Goal: Navigation & Orientation: Understand site structure

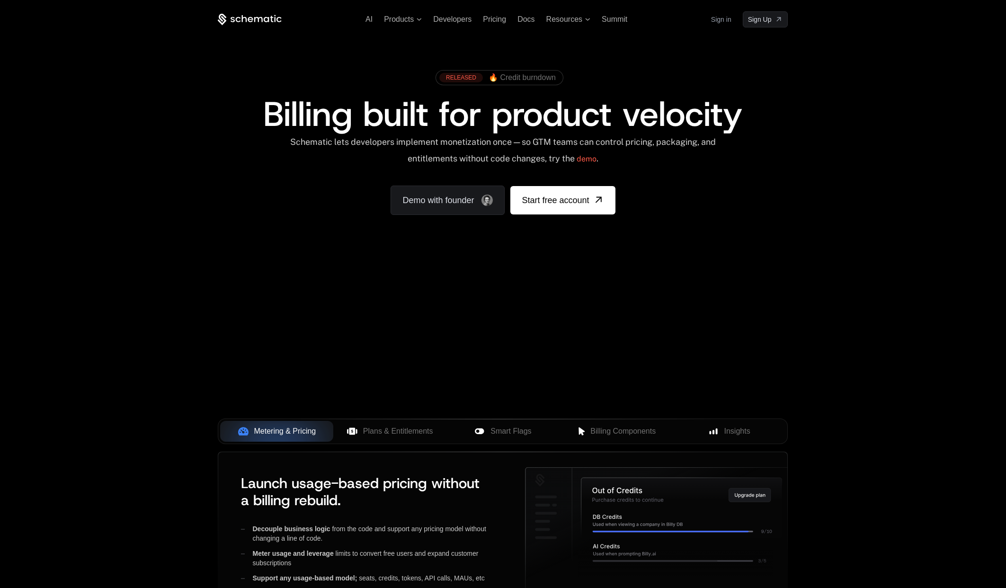
click at [723, 22] on link "Sign in" at bounding box center [721, 19] width 20 height 15
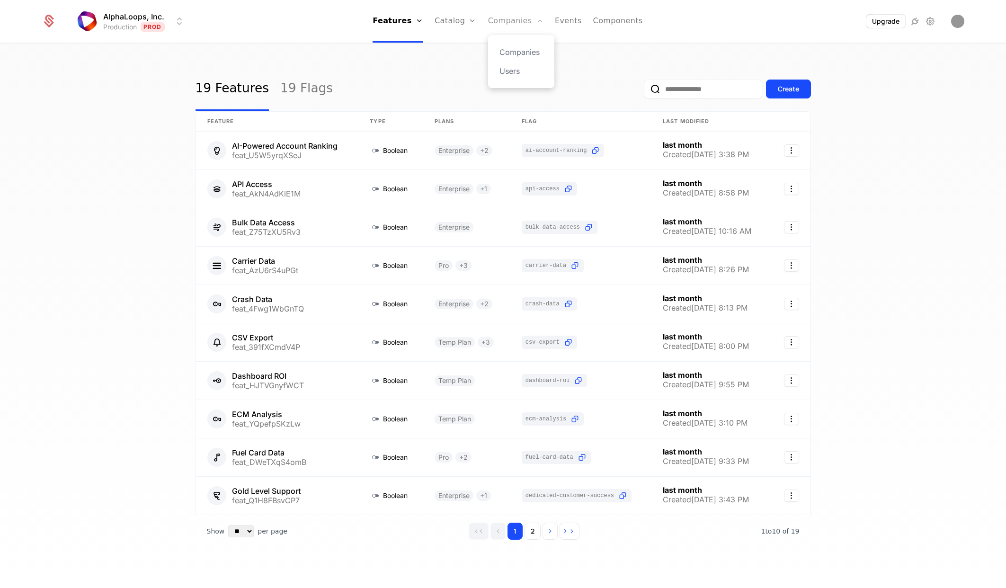
drag, startPoint x: 519, startPoint y: 73, endPoint x: 518, endPoint y: 29, distance: 44.0
click at [520, 73] on div "19 Features 19 Flags Create" at bounding box center [502, 89] width 615 height 44
drag, startPoint x: 515, startPoint y: 24, endPoint x: 517, endPoint y: 33, distance: 8.7
click at [515, 24] on link "Companies" at bounding box center [515, 21] width 55 height 43
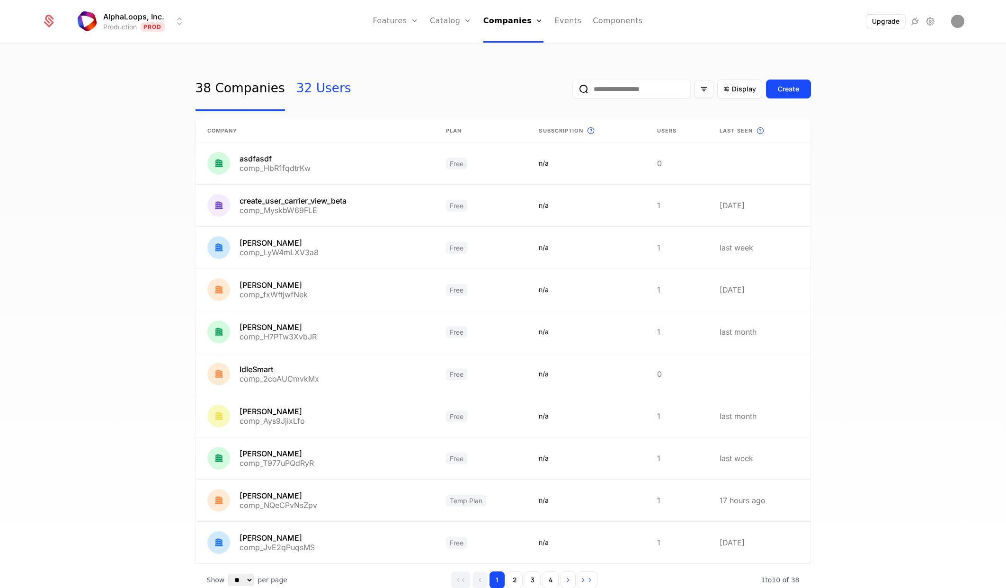
click at [308, 89] on link "32 Users" at bounding box center [323, 89] width 55 height 44
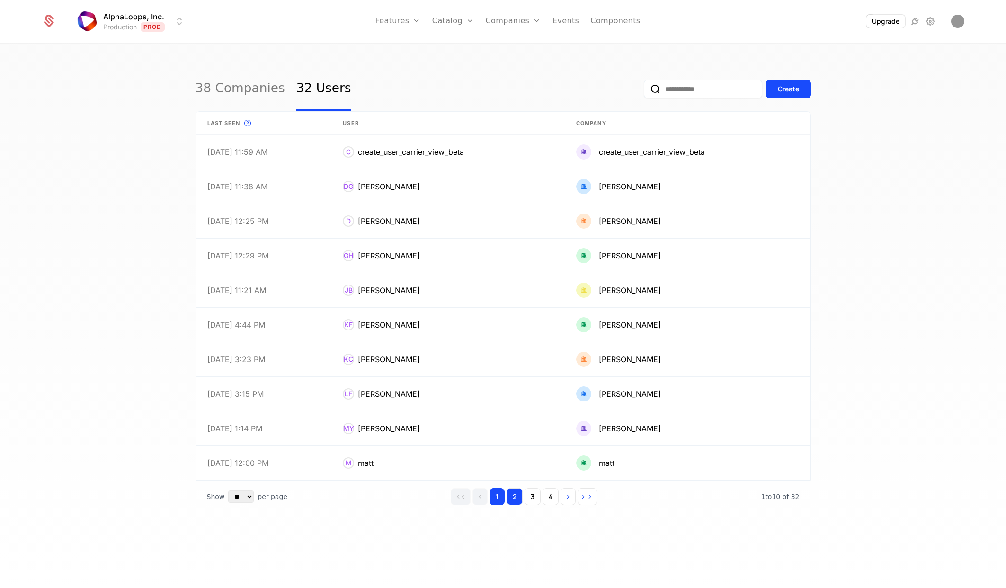
click at [516, 498] on button "2" at bounding box center [514, 496] width 16 height 17
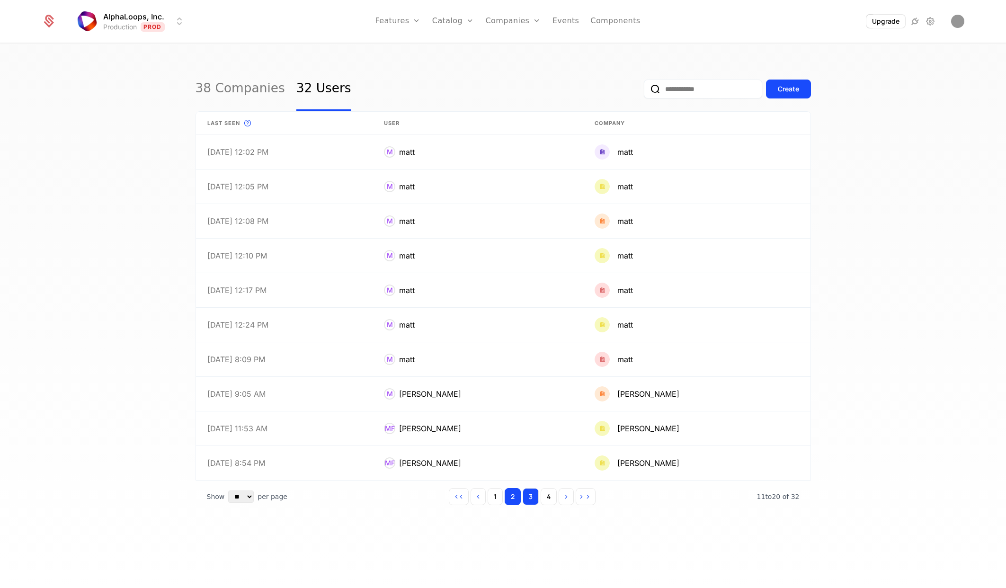
click at [534, 501] on button "3" at bounding box center [530, 496] width 16 height 17
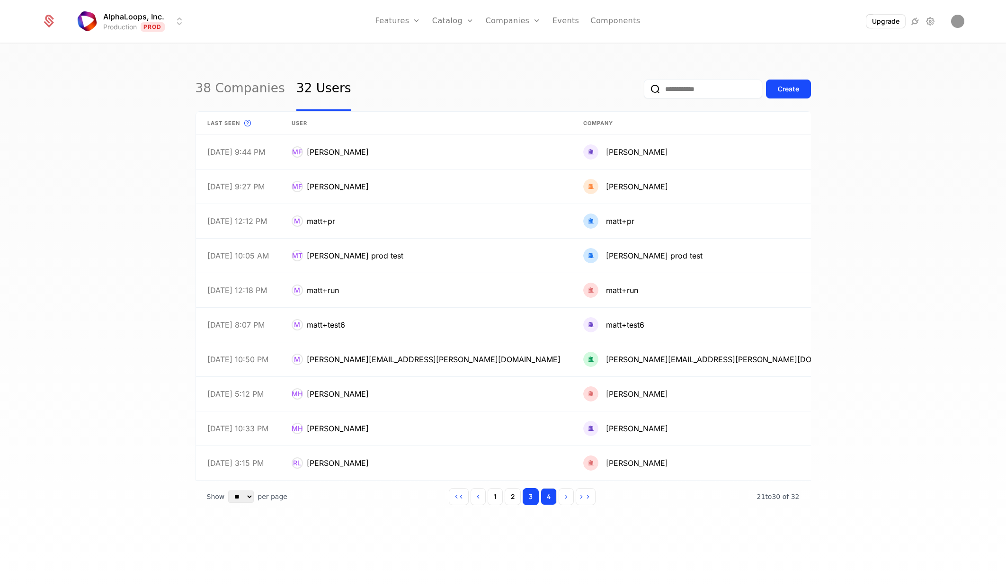
click at [551, 500] on button "4" at bounding box center [548, 496] width 16 height 17
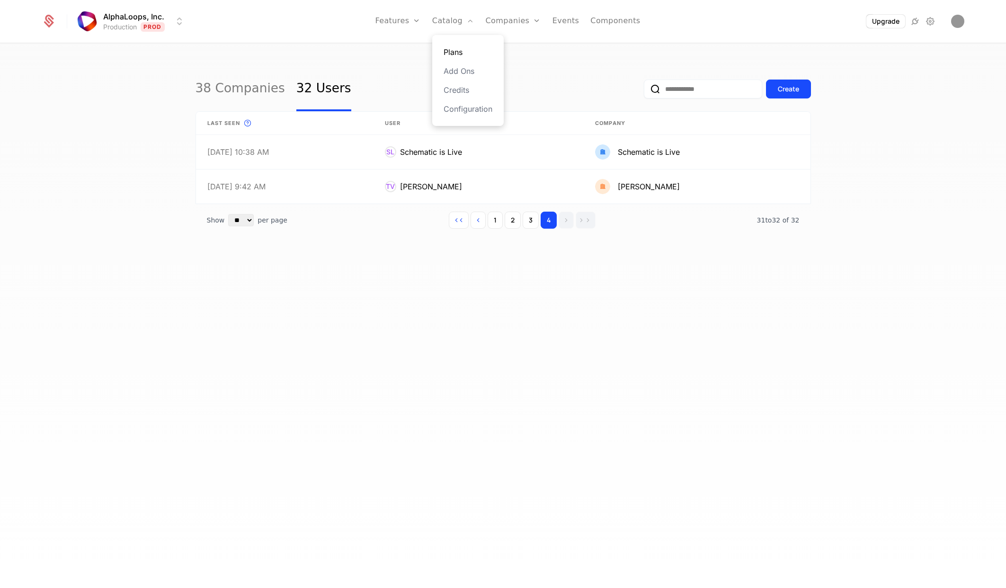
click at [465, 51] on link "Plans" at bounding box center [467, 51] width 49 height 11
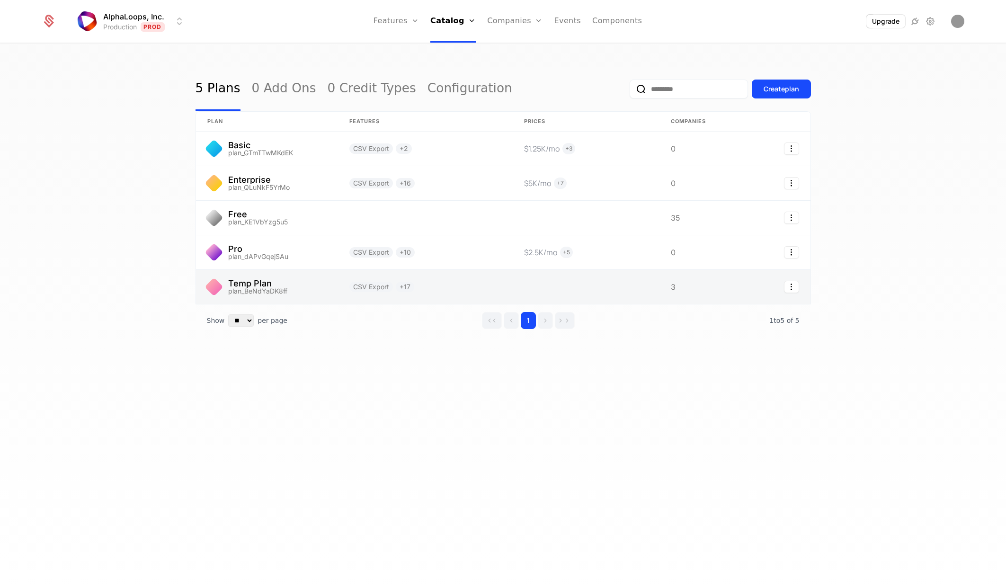
click at [249, 286] on link at bounding box center [267, 287] width 142 height 34
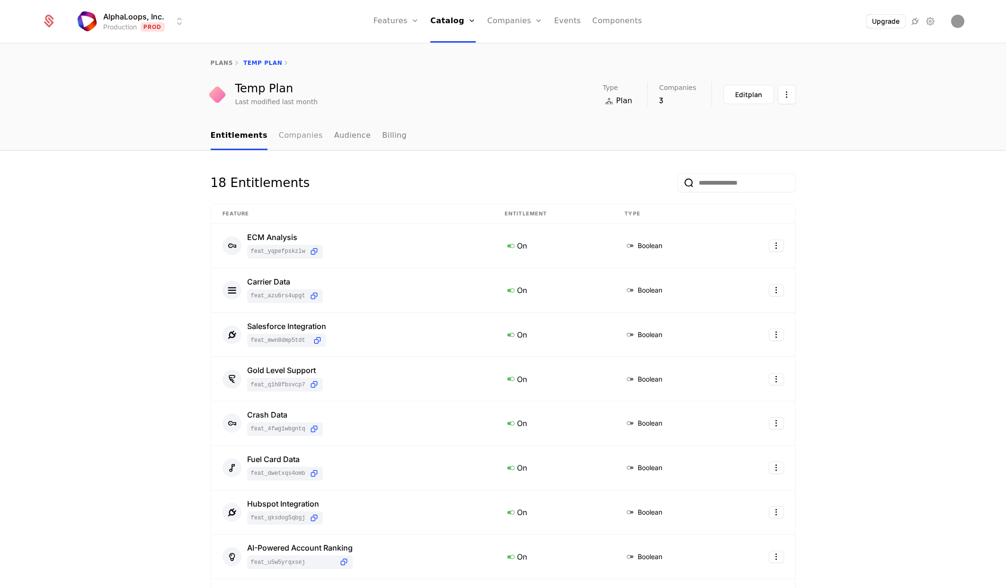
click at [292, 137] on link "Companies" at bounding box center [301, 136] width 44 height 28
